Goal: Task Accomplishment & Management: Use online tool/utility

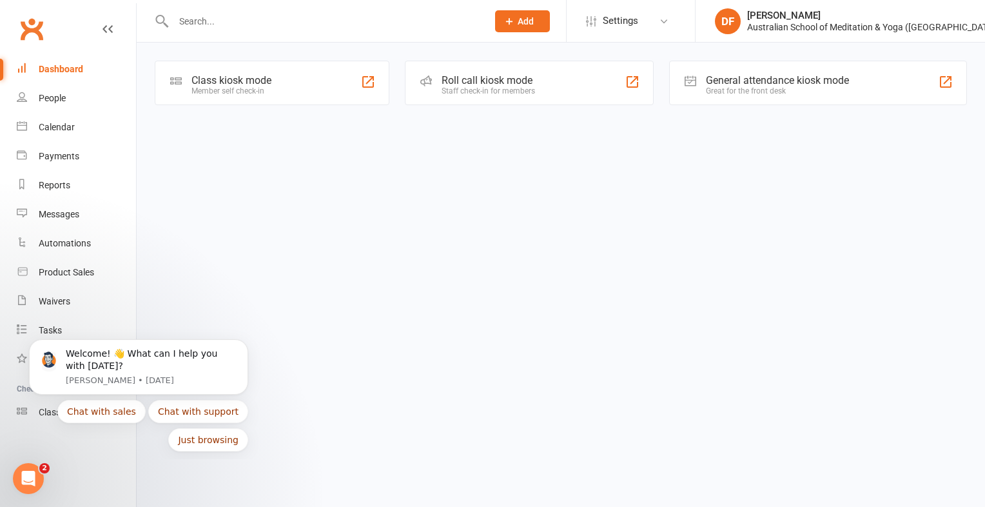
click at [190, 91] on div "Class kiosk mode Member self check-in" at bounding box center [272, 83] width 235 height 44
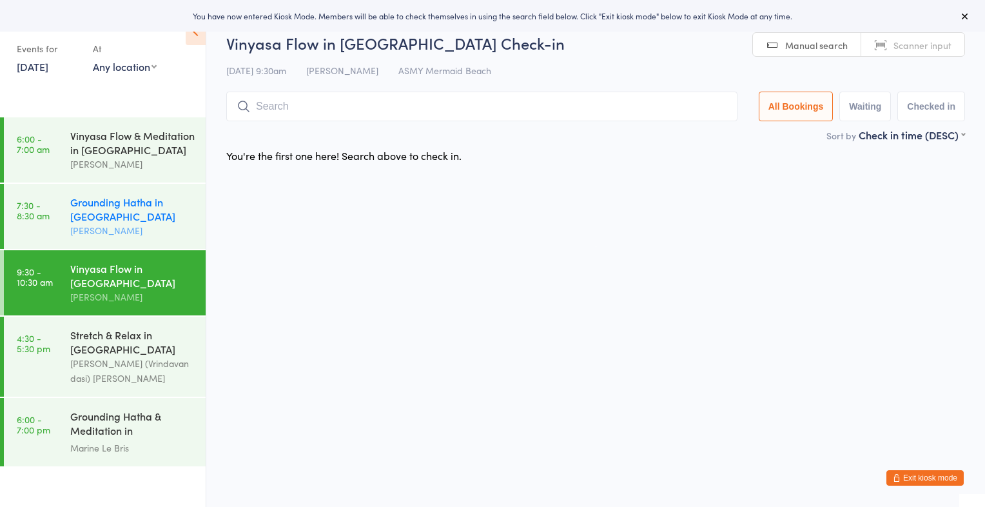
click at [155, 226] on div "[PERSON_NAME]" at bounding box center [132, 230] width 124 height 15
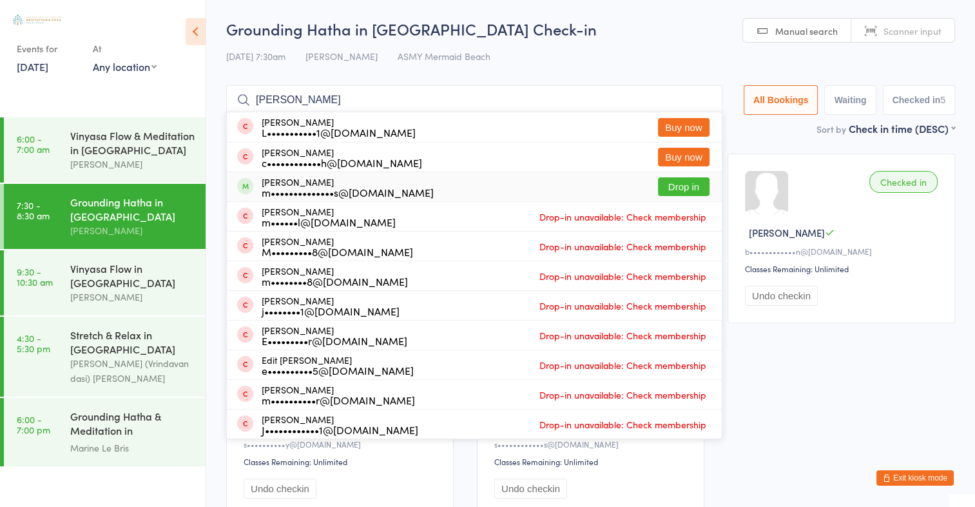
type input "meredith"
click at [688, 181] on button "Drop in" at bounding box center [684, 186] width 52 height 19
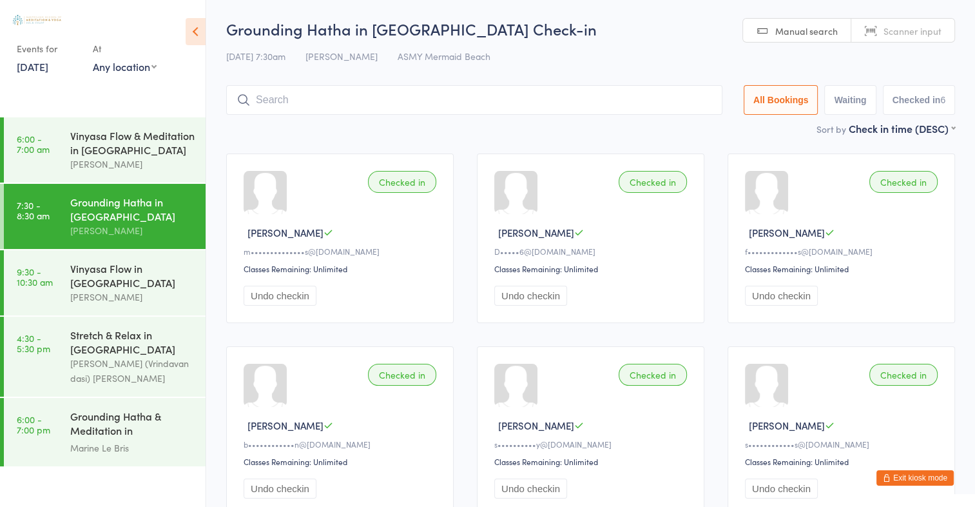
click at [949, 35] on link "Scanner input" at bounding box center [903, 31] width 103 height 24
type input "2768"
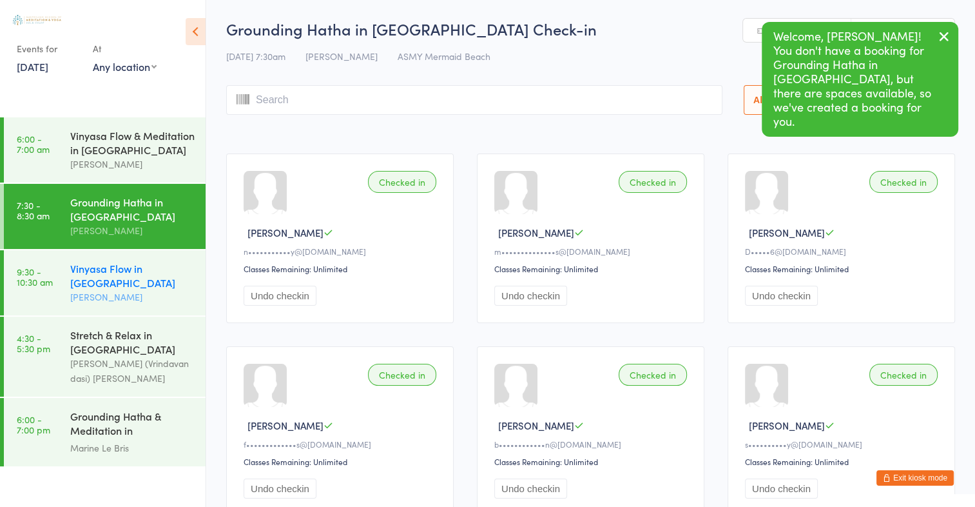
click at [107, 277] on div "Vinyasa Flow in Mermaid Beach" at bounding box center [132, 275] width 124 height 28
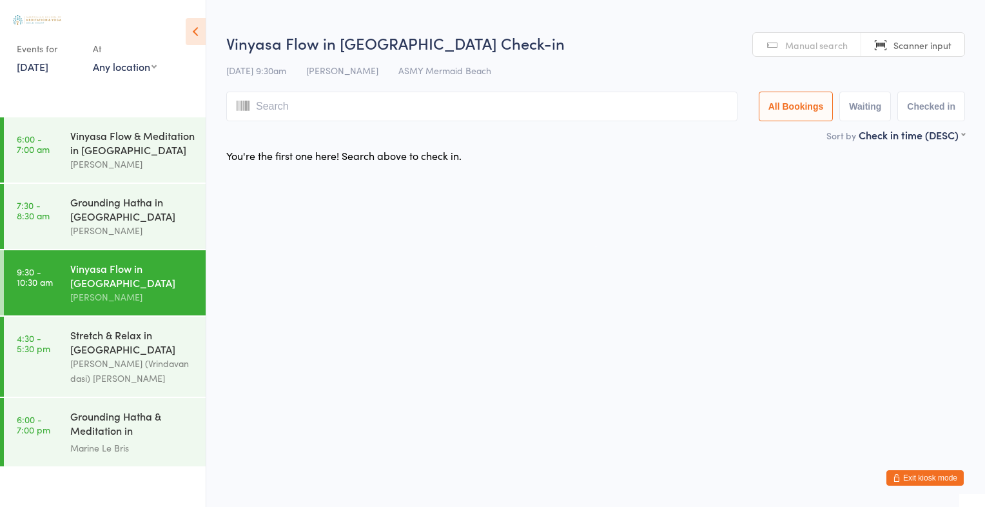
click at [959, 35] on link "Scanner input" at bounding box center [912, 45] width 103 height 24
click at [924, 46] on span "Scanner input" at bounding box center [923, 45] width 58 height 13
type input "2768"
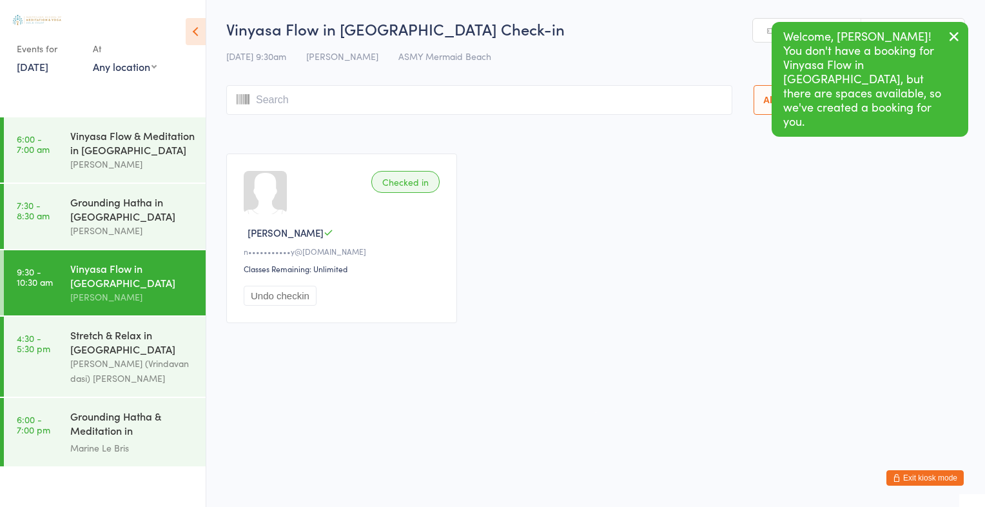
click at [952, 39] on icon "button" at bounding box center [953, 36] width 15 height 16
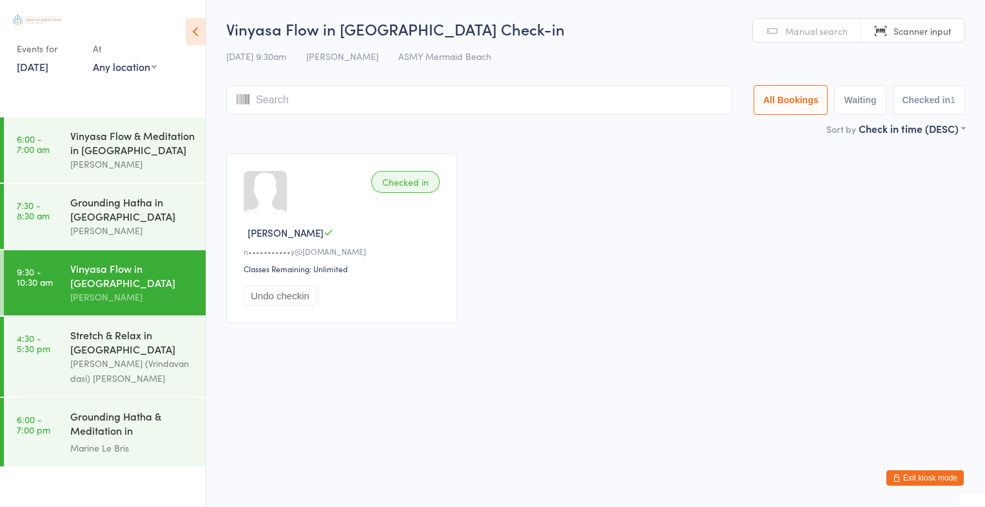
click at [682, 100] on input "search" at bounding box center [479, 100] width 506 height 30
click at [787, 34] on span "Manual search" at bounding box center [816, 30] width 63 height 13
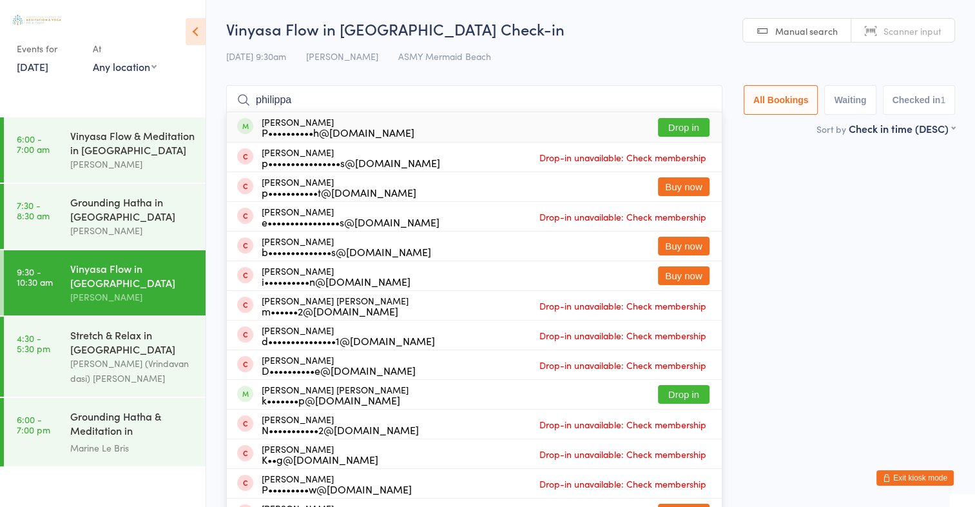
type input "philippa"
click at [685, 124] on button "Drop in" at bounding box center [684, 127] width 52 height 19
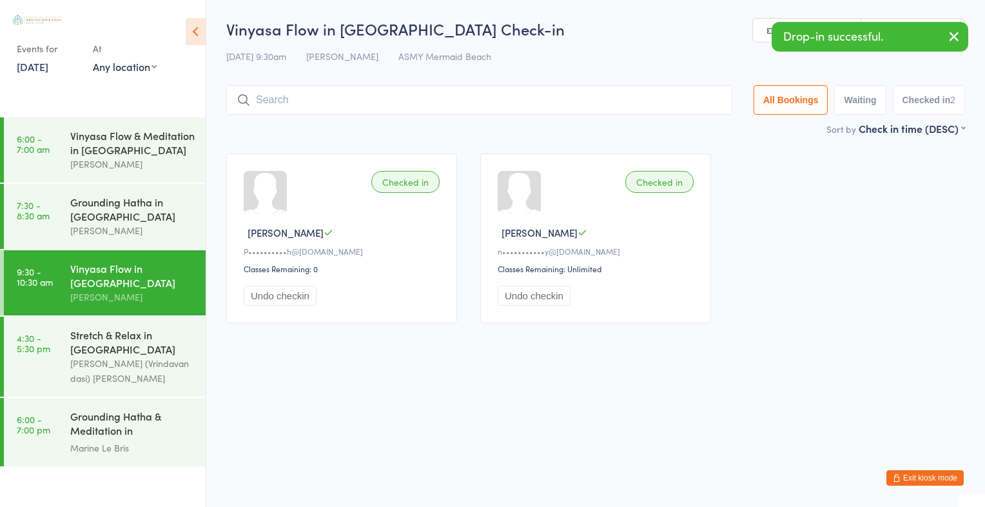
click at [954, 40] on icon "button" at bounding box center [953, 36] width 15 height 16
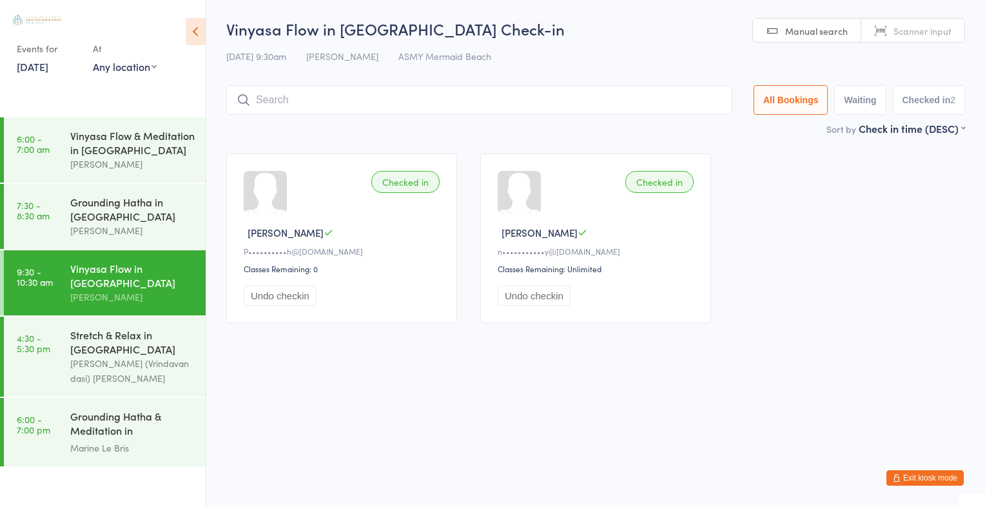
click at [931, 32] on span "Scanner input" at bounding box center [923, 30] width 58 height 13
click at [782, 28] on link "Manual search" at bounding box center [807, 31] width 108 height 24
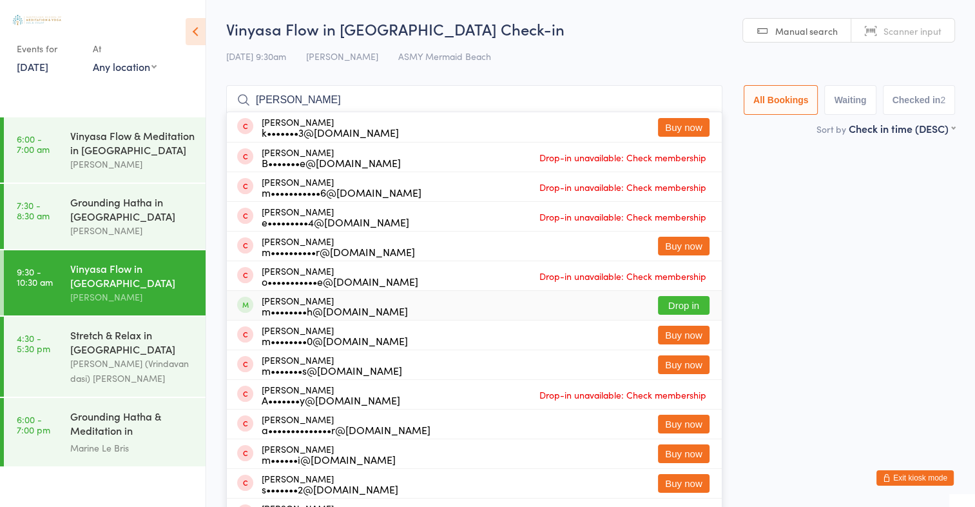
type input "marie"
click at [687, 302] on button "Drop in" at bounding box center [684, 305] width 52 height 19
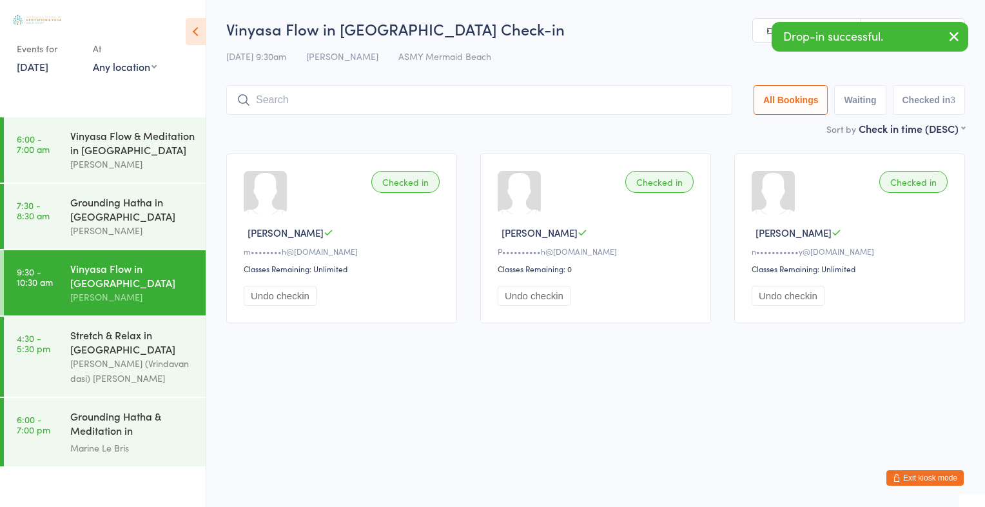
click at [958, 35] on icon "button" at bounding box center [953, 36] width 15 height 16
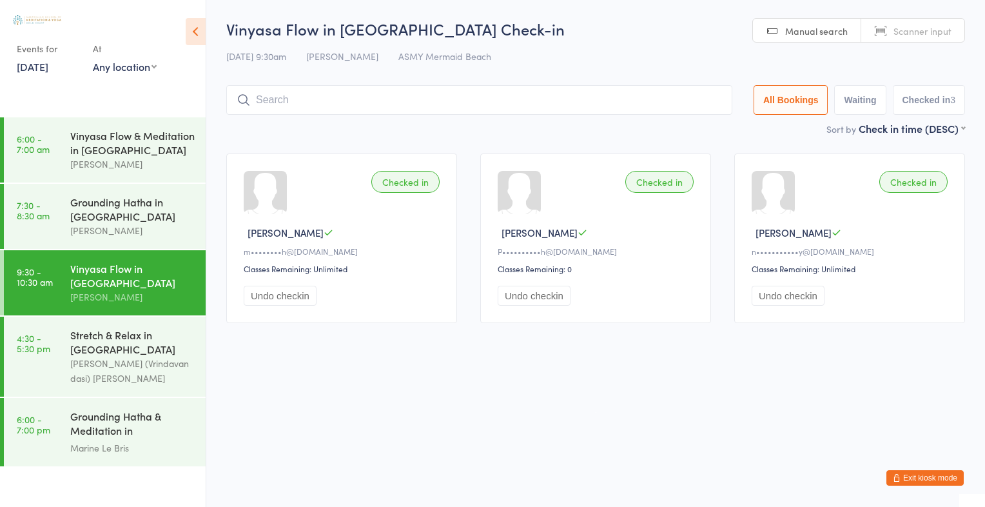
click at [936, 30] on span "Scanner input" at bounding box center [923, 30] width 58 height 13
